Goal: Check status: Check status

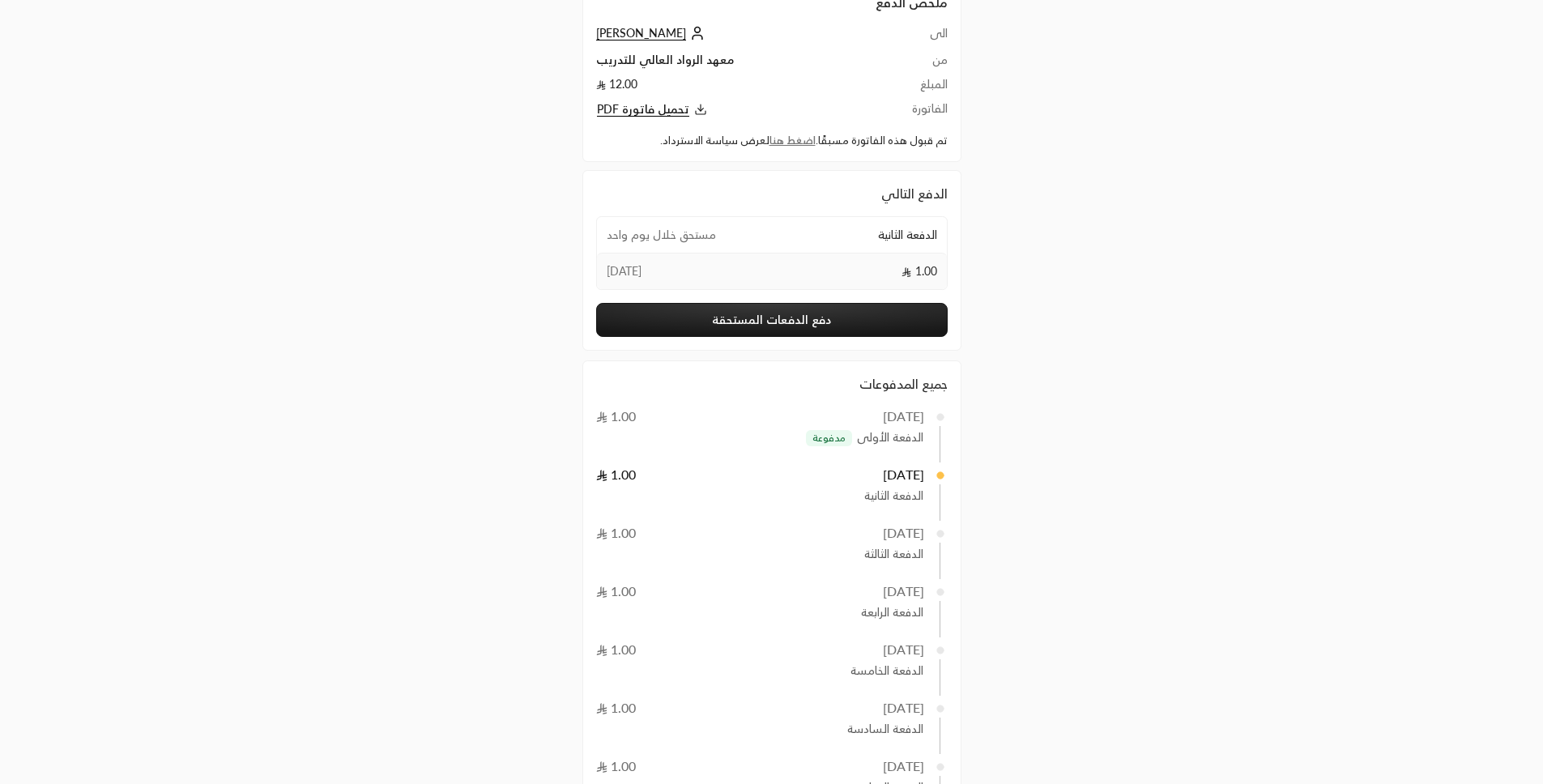
scroll to position [122, 0]
